Goal: Navigation & Orientation: Find specific page/section

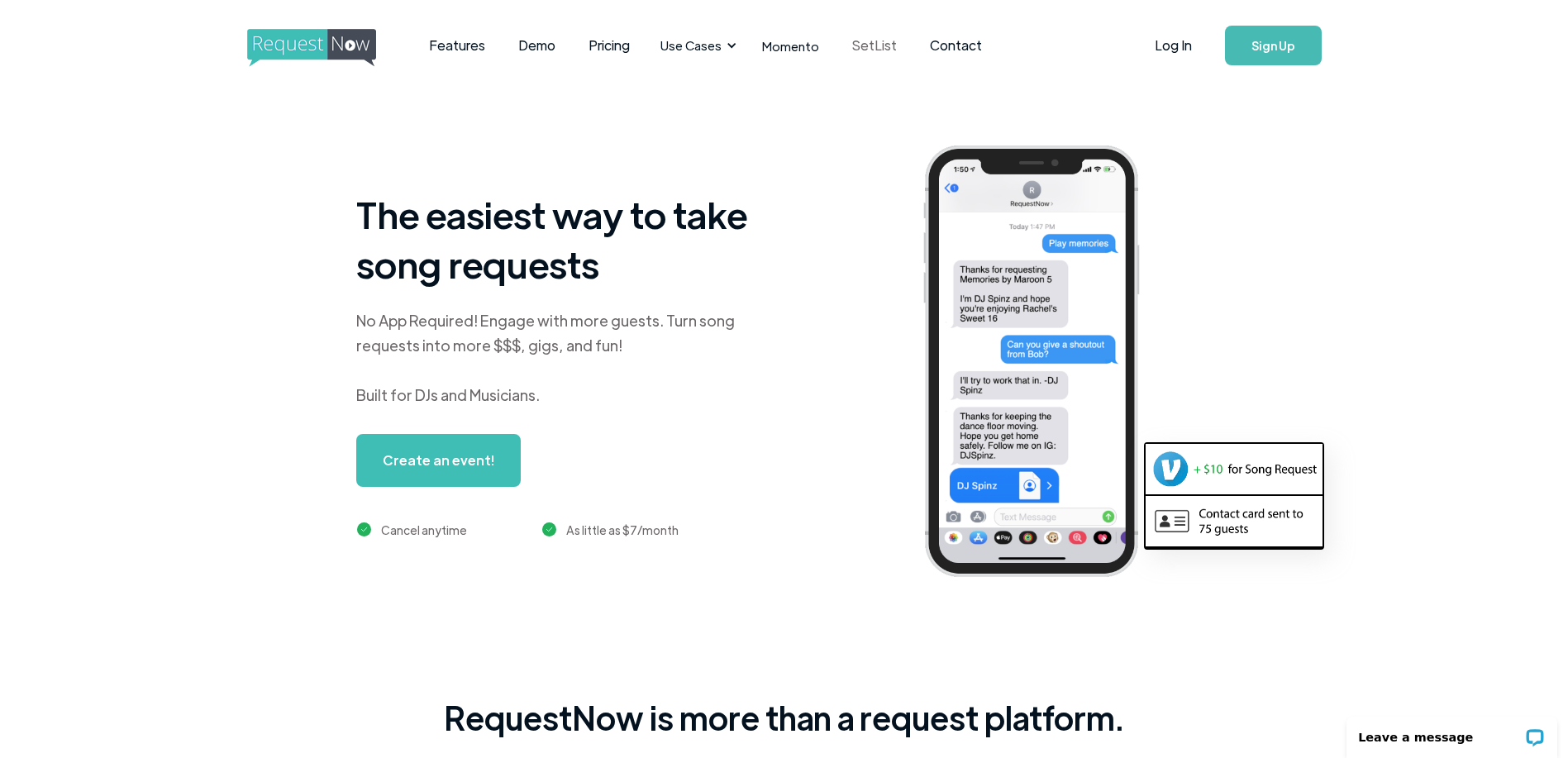
click at [864, 44] on link "SetList" at bounding box center [875, 46] width 78 height 51
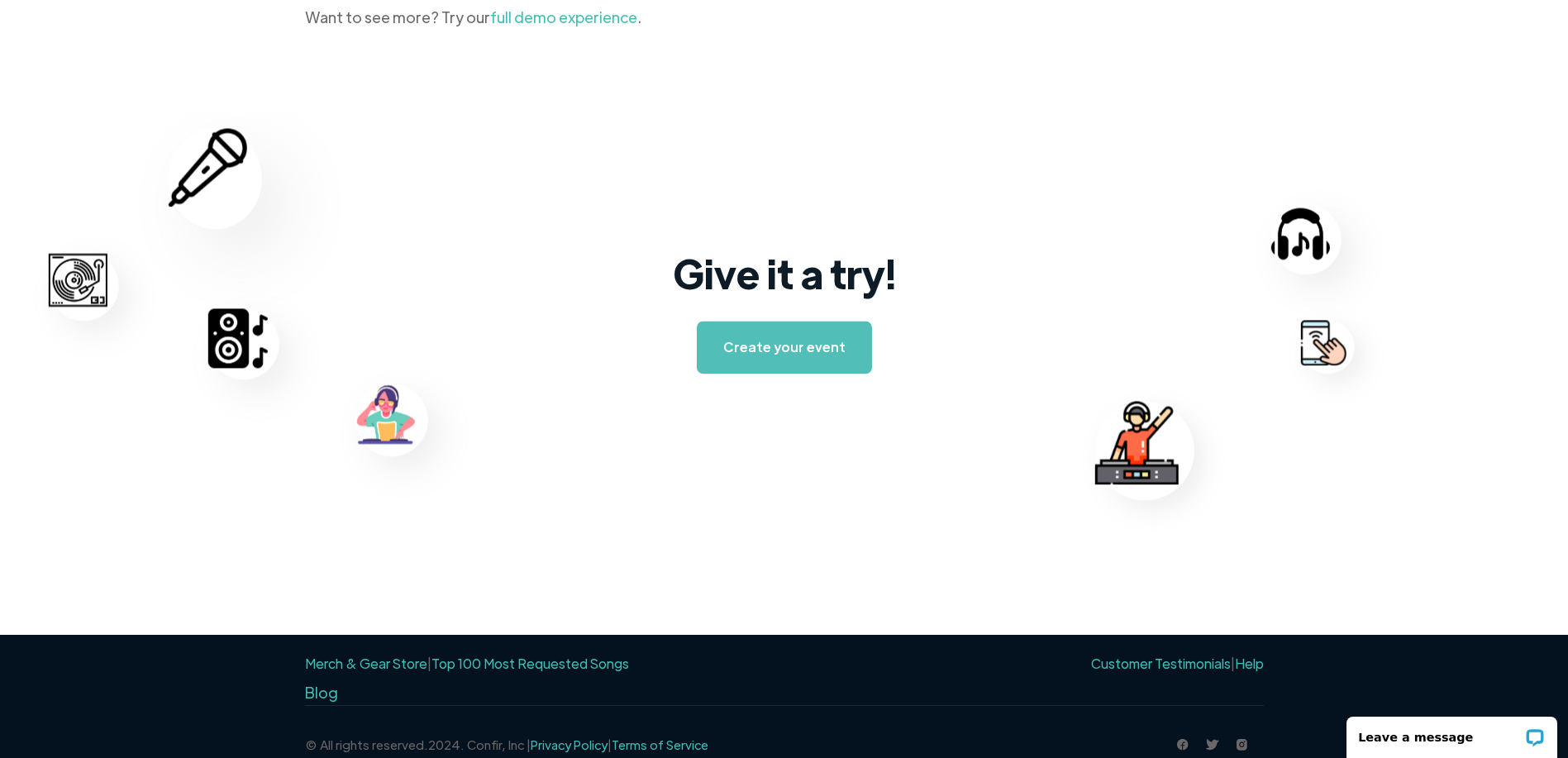
scroll to position [2549, 0]
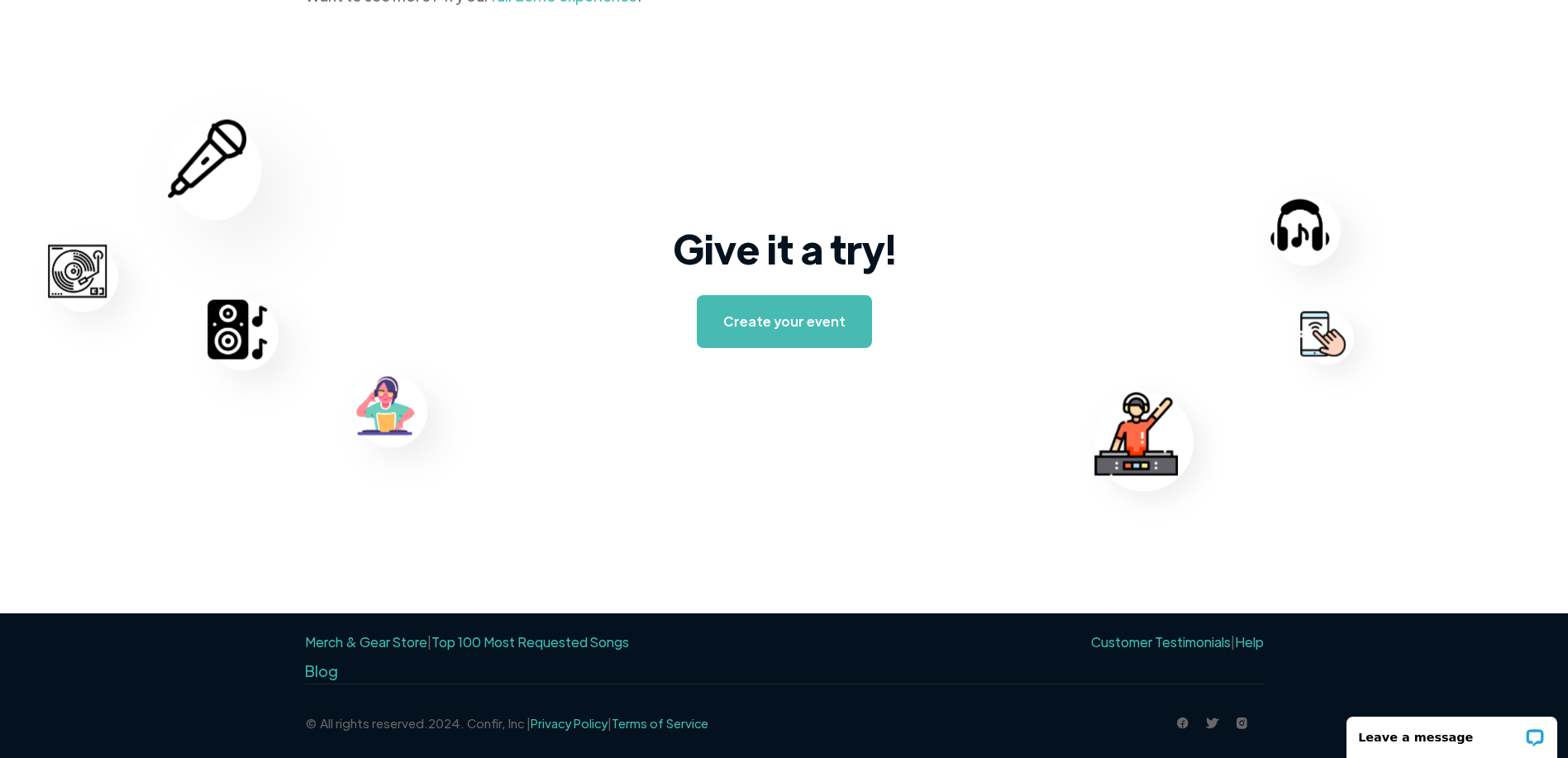
click at [492, 637] on link "Top 100 Most Requested Songs" at bounding box center [530, 642] width 197 height 18
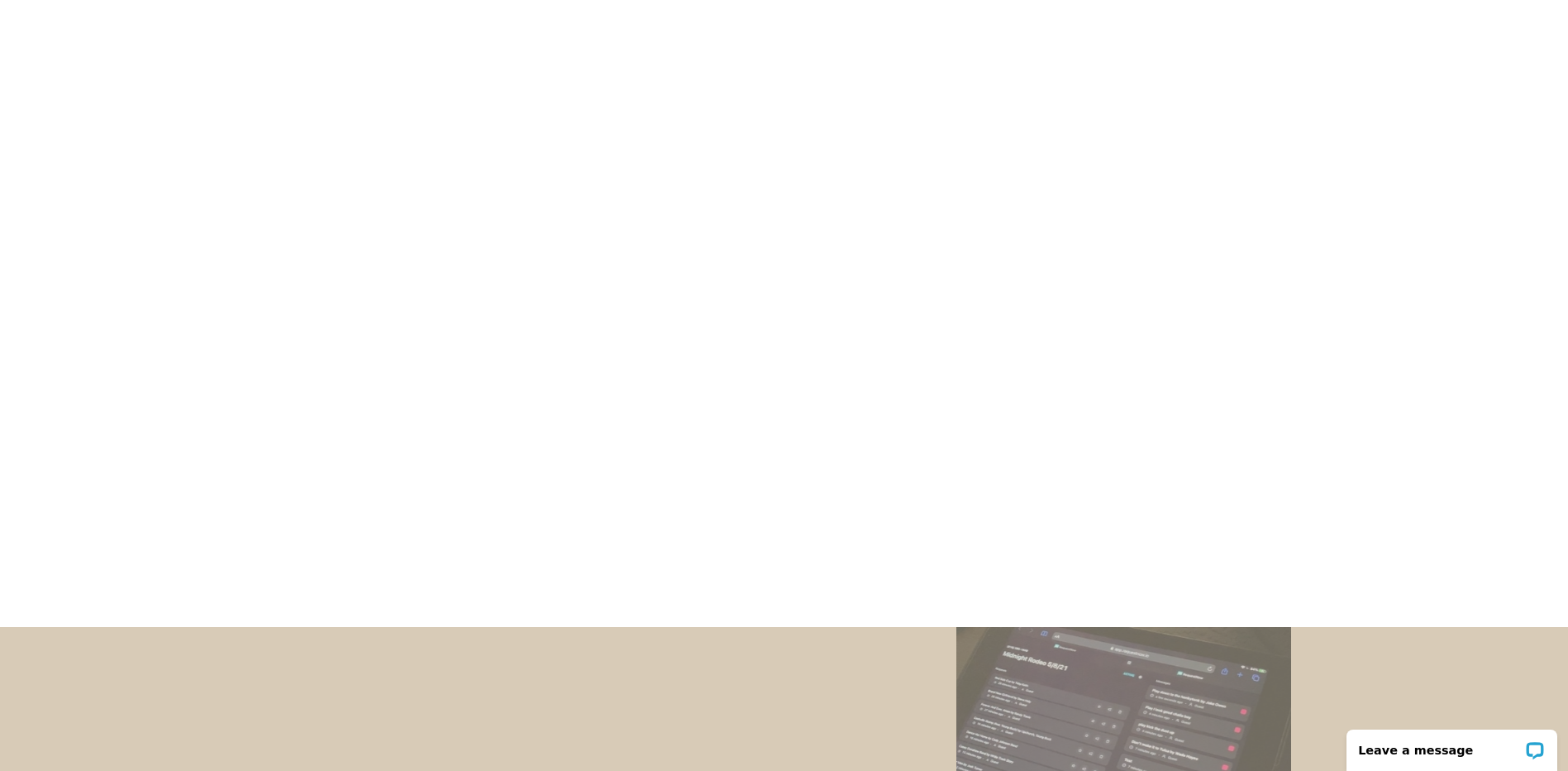
scroll to position [275, 0]
